Goal: Task Accomplishment & Management: Use online tool/utility

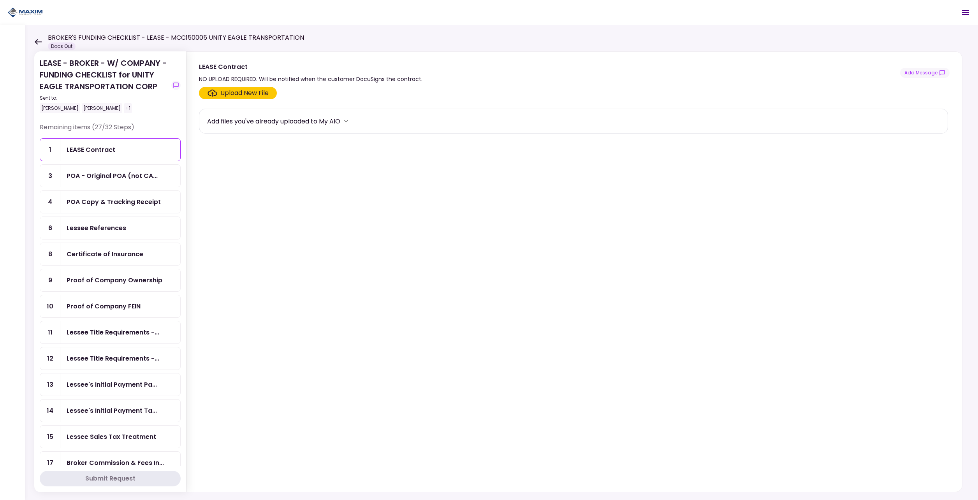
click at [124, 106] on div "+1" at bounding box center [128, 108] width 8 height 10
click at [396, 227] on section "Upload New File Add files you've already uploaded to My AIO" at bounding box center [574, 288] width 751 height 402
click at [666, 302] on section "Upload New File Add files you've already uploaded to My AIO" at bounding box center [574, 288] width 751 height 402
click at [347, 120] on icon "more" at bounding box center [346, 121] width 8 height 8
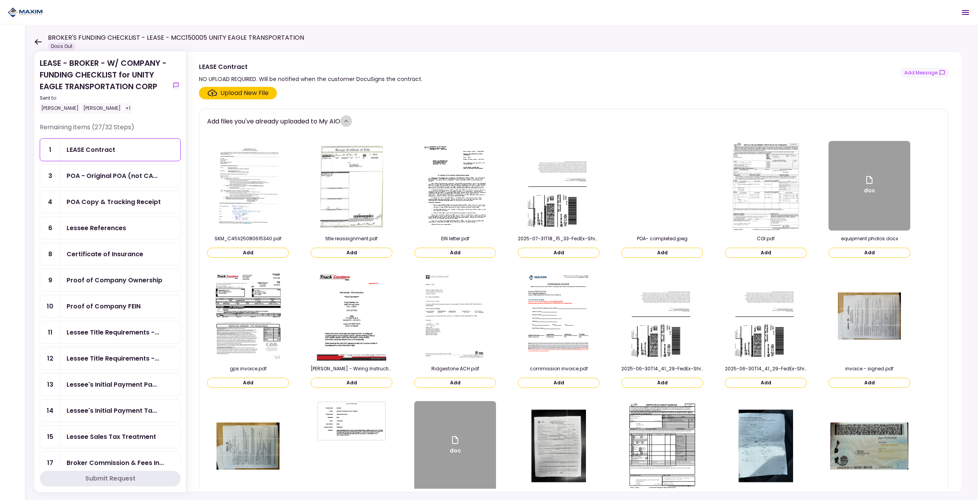
click at [347, 120] on icon "more" at bounding box center [346, 121] width 8 height 8
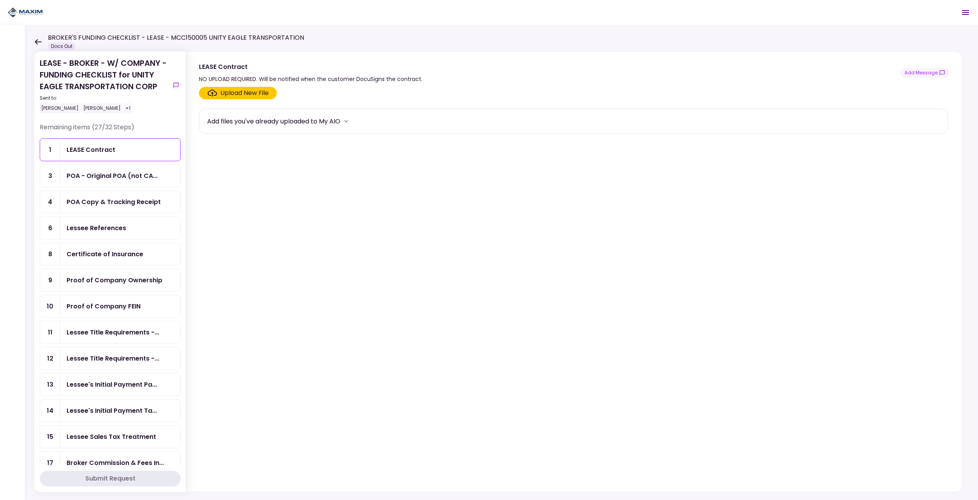
click at [322, 100] on section "Upload New File Add files you've already uploaded to My AIO" at bounding box center [574, 288] width 751 height 402
